Goal: Task Accomplishment & Management: Manage account settings

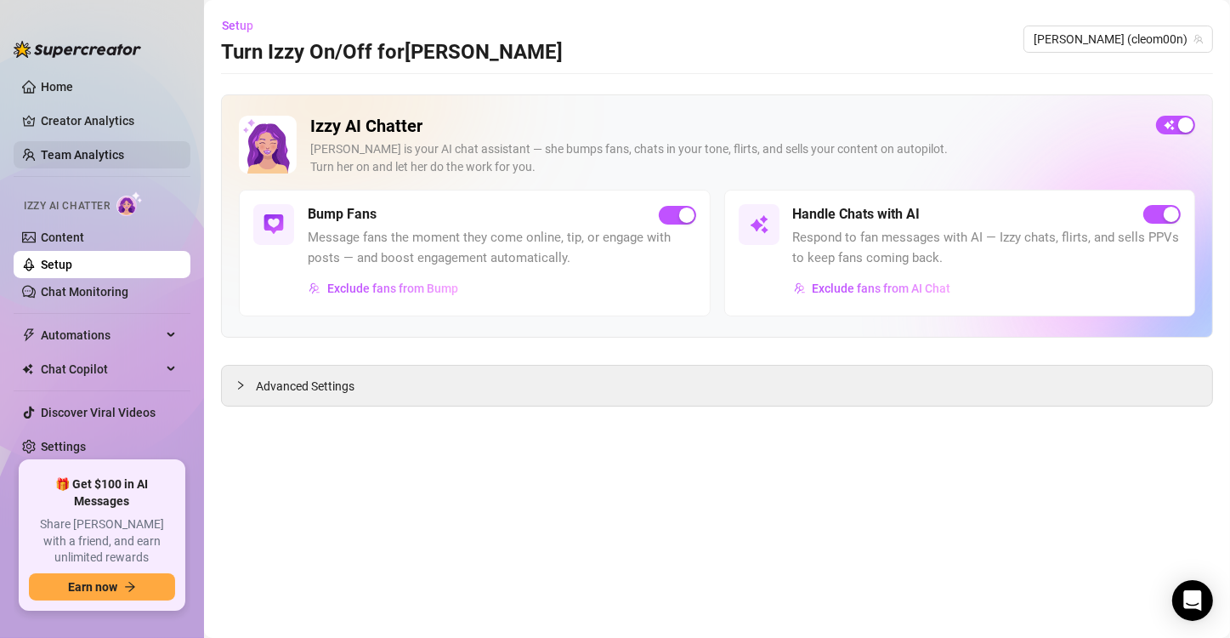
click at [50, 155] on link "Team Analytics" at bounding box center [82, 155] width 83 height 14
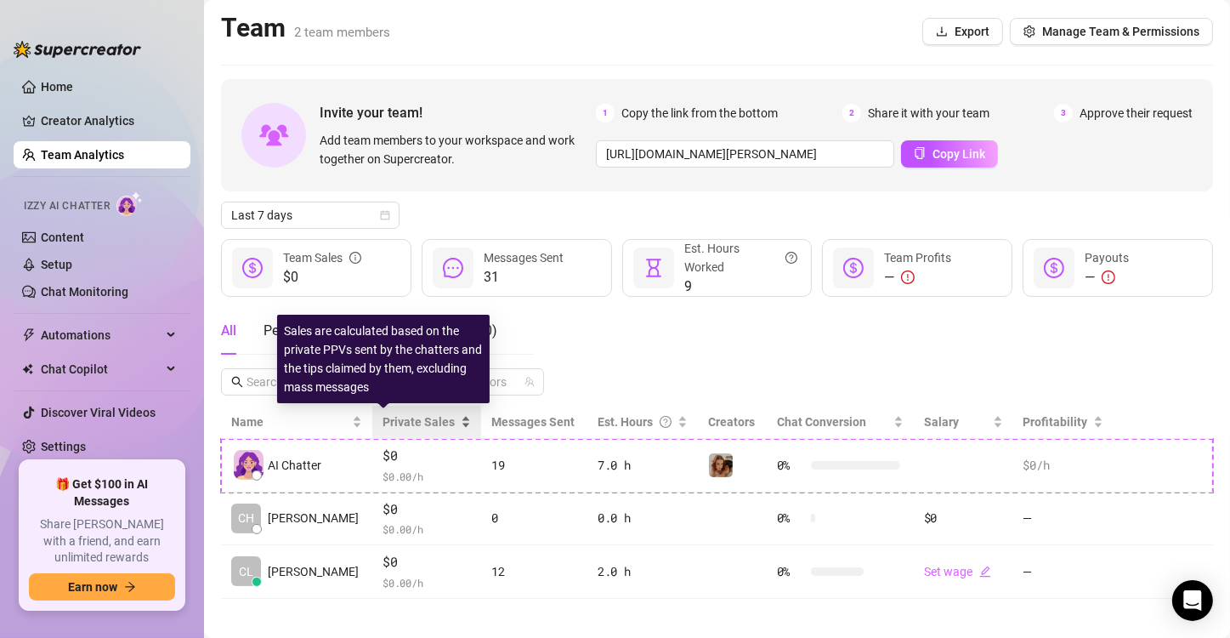
scroll to position [10, 0]
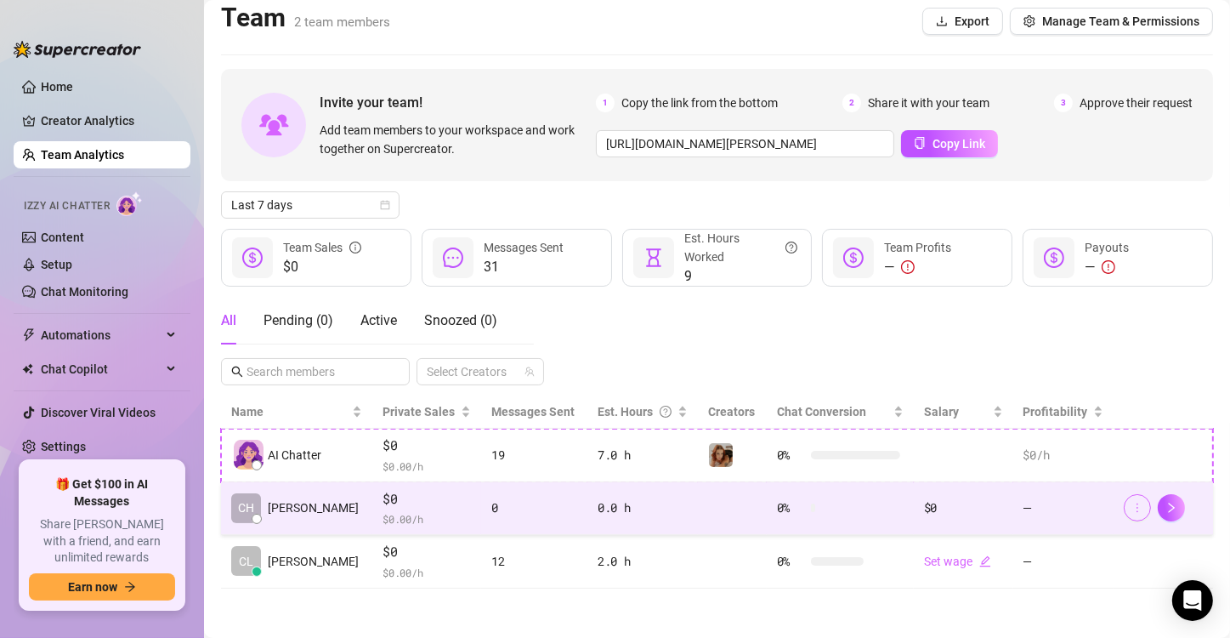
click at [1129, 517] on button "button" at bounding box center [1137, 507] width 27 height 27
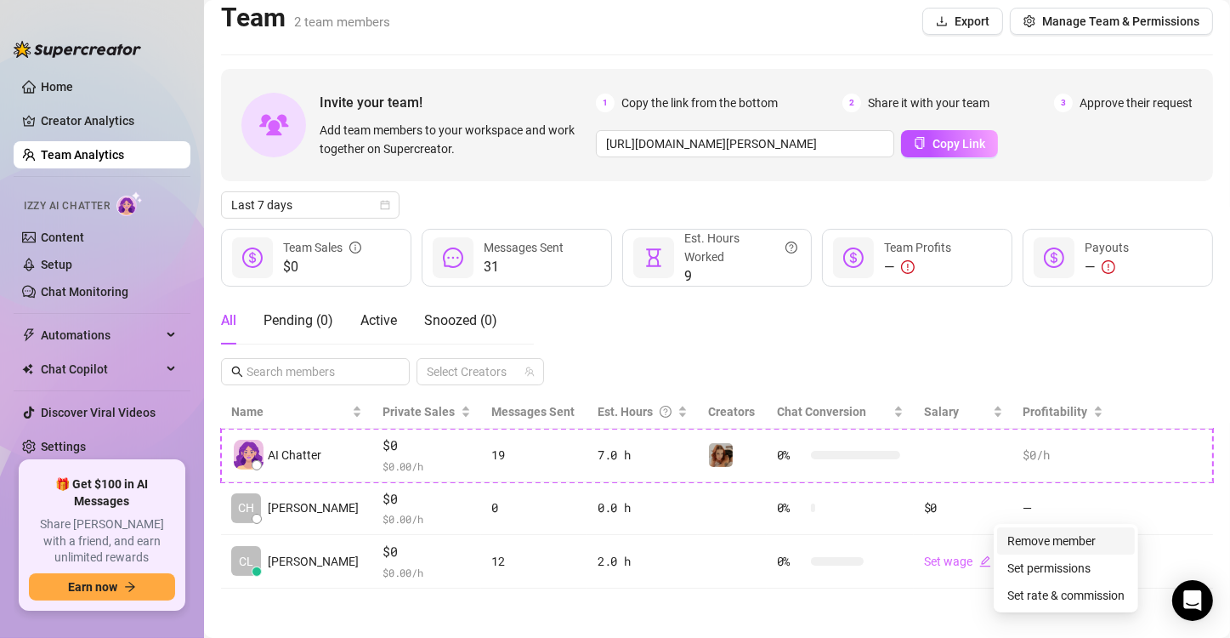
click at [1058, 535] on link "Remove member" at bounding box center [1052, 541] width 88 height 14
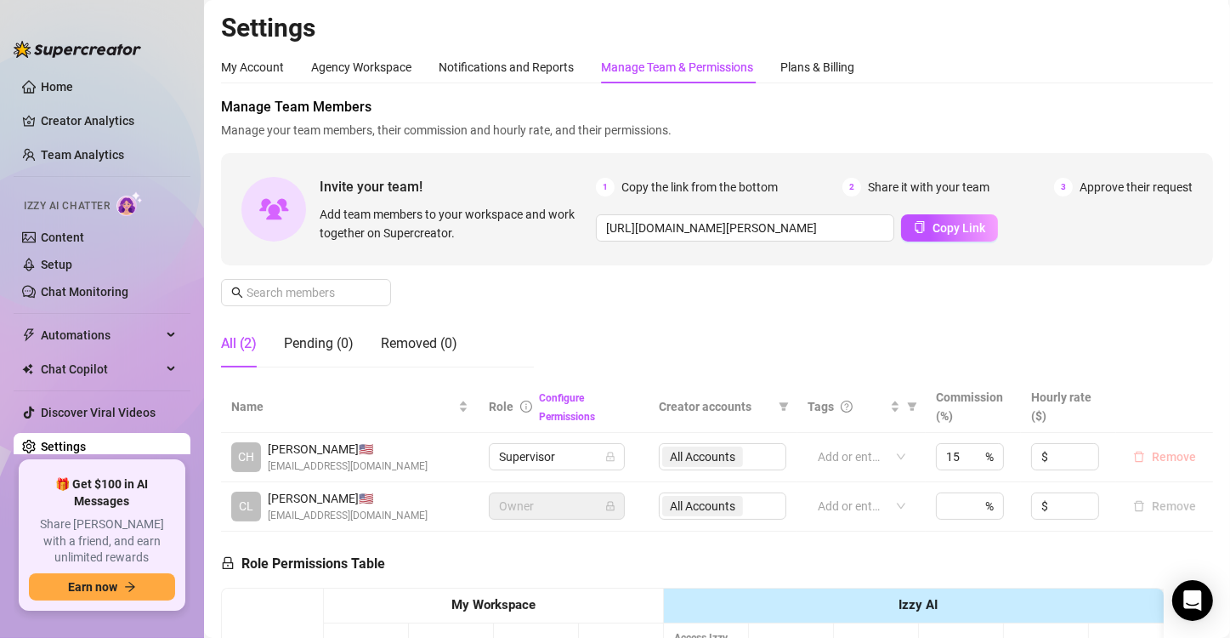
click at [1155, 459] on span "Remove" at bounding box center [1174, 457] width 44 height 14
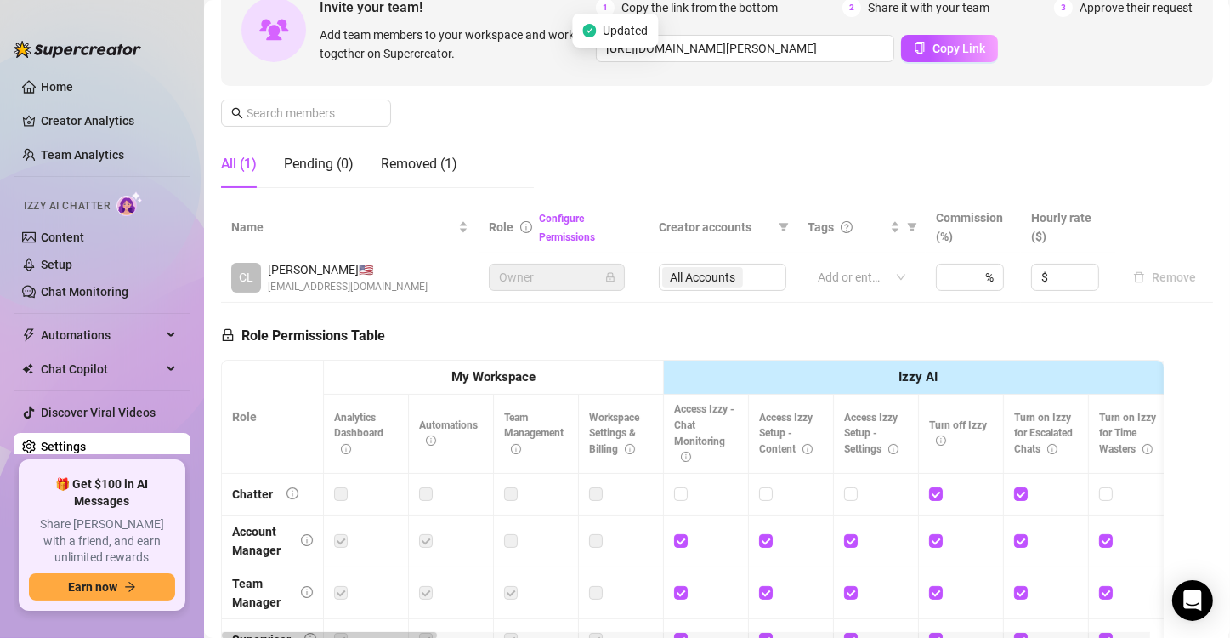
scroll to position [7, 0]
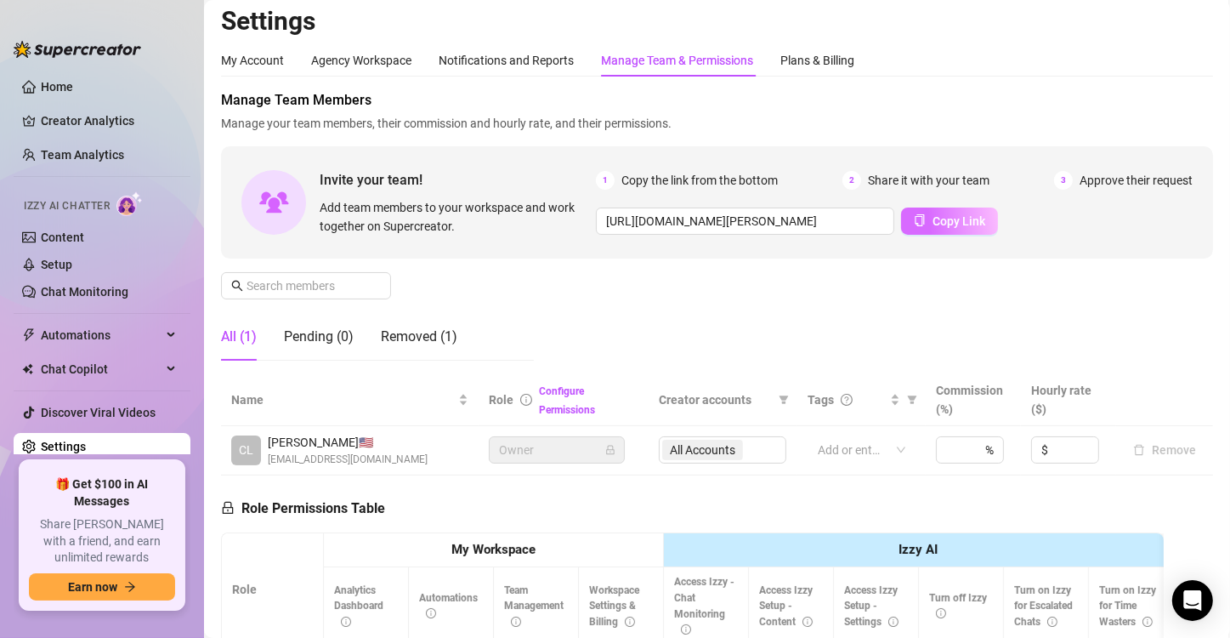
click at [962, 220] on span "Copy Link" at bounding box center [959, 221] width 53 height 14
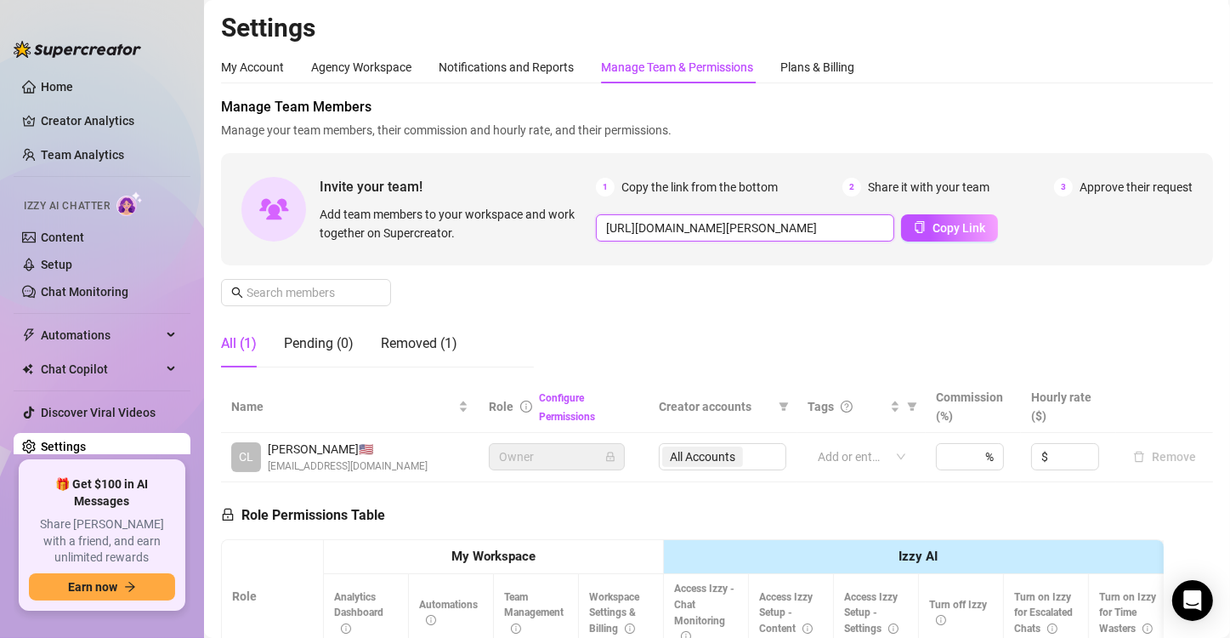
scroll to position [0, 300]
drag, startPoint x: 608, startPoint y: 223, endPoint x: 992, endPoint y: 216, distance: 384.4
click at [992, 216] on div "[URL][DOMAIN_NAME][PERSON_NAME] Copy Link" at bounding box center [894, 227] width 597 height 27
drag, startPoint x: 880, startPoint y: 227, endPoint x: 387, endPoint y: 216, distance: 493.3
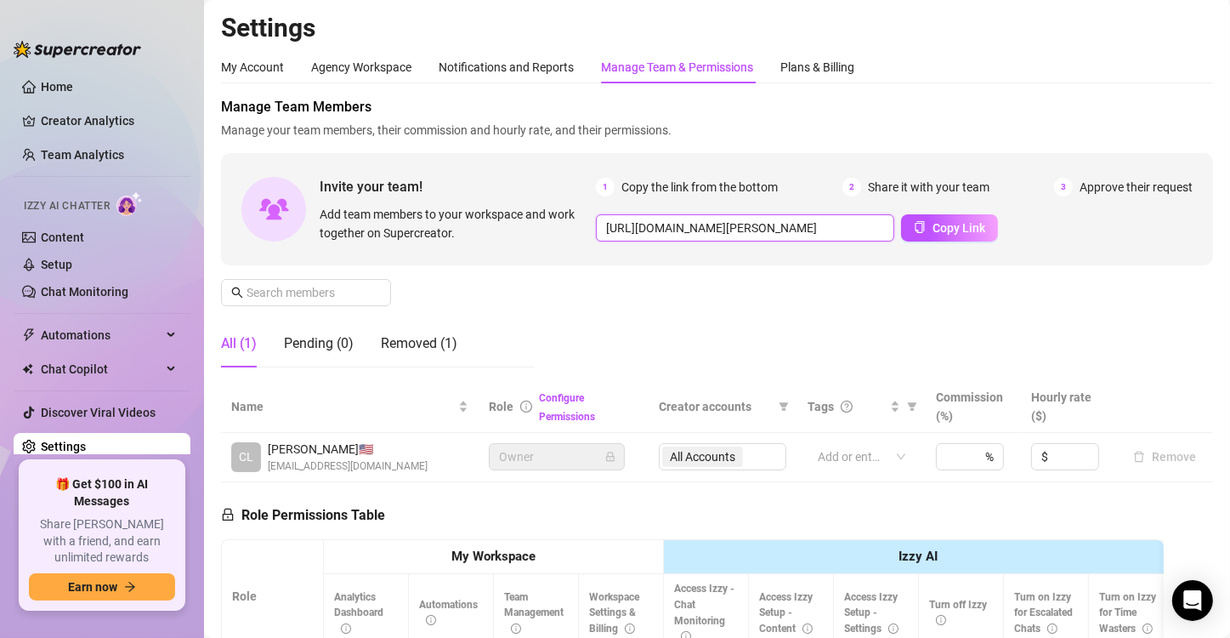
click at [387, 216] on div "Invite your team! Add team members to your workspace and work together on Super…" at bounding box center [717, 209] width 992 height 112
